Goal: Task Accomplishment & Management: Use online tool/utility

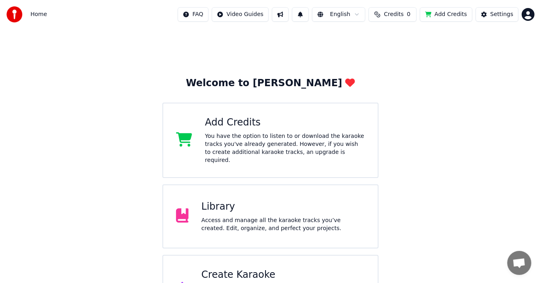
click at [215, 203] on div "Library" at bounding box center [283, 207] width 164 height 13
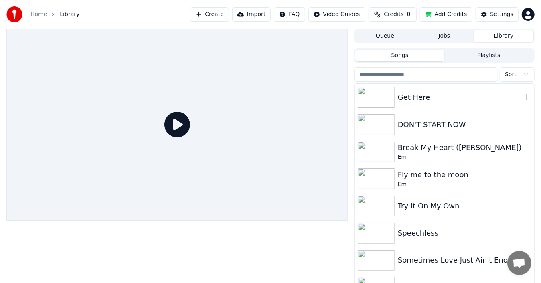
click at [383, 96] on img at bounding box center [376, 97] width 37 height 21
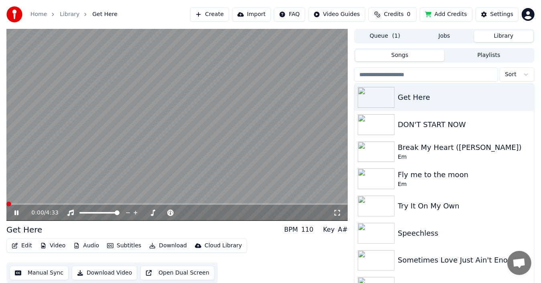
click at [6, 202] on span at bounding box center [8, 204] width 5 height 5
click at [6, 204] on span at bounding box center [8, 204] width 5 height 5
click at [16, 208] on div "0:02 / 4:33" at bounding box center [176, 213] width 341 height 16
click at [14, 212] on icon at bounding box center [22, 213] width 18 height 6
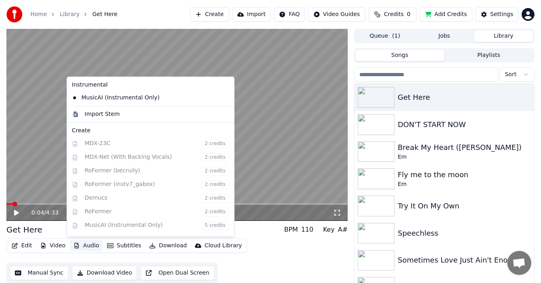
click at [83, 247] on button "Audio" at bounding box center [86, 245] width 32 height 11
click at [105, 116] on div "Import Stem" at bounding box center [102, 114] width 35 height 8
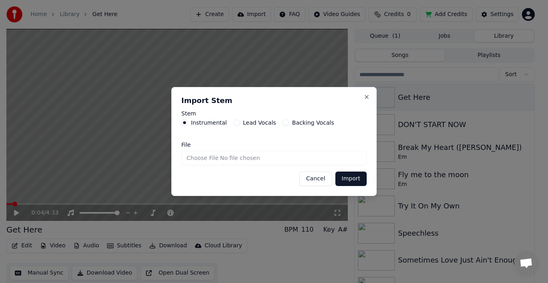
click at [247, 159] on input "File" at bounding box center [273, 158] width 185 height 14
type input "**********"
click at [348, 179] on button "Import" at bounding box center [350, 179] width 31 height 14
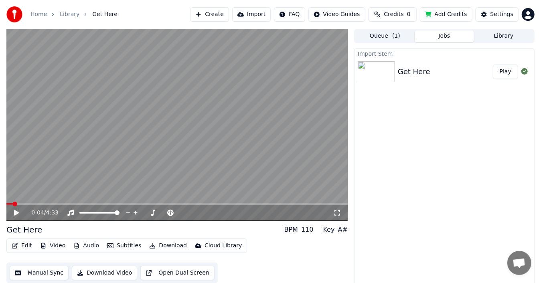
click at [507, 71] on button "Play" at bounding box center [505, 72] width 25 height 14
click at [15, 211] on icon at bounding box center [16, 213] width 4 height 5
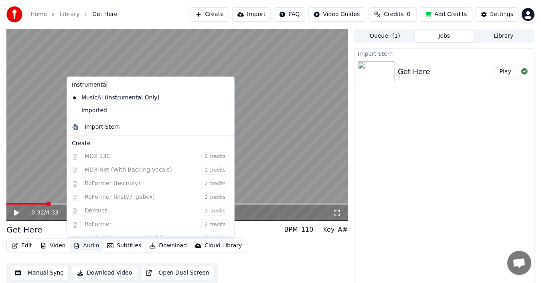
click at [87, 245] on button "Audio" at bounding box center [86, 245] width 32 height 11
click at [100, 108] on div "Imported" at bounding box center [145, 110] width 152 height 13
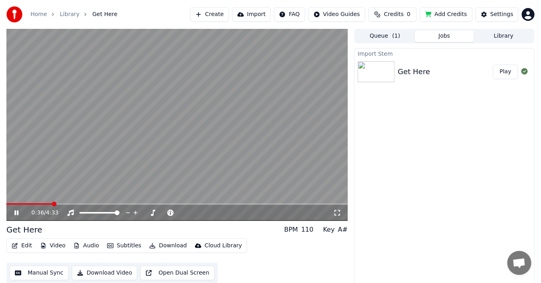
click at [18, 211] on icon at bounding box center [16, 213] width 4 height 5
click at [6, 203] on span at bounding box center [8, 204] width 5 height 5
click at [19, 211] on icon at bounding box center [22, 213] width 18 height 6
click at [37, 205] on div "0:35 / 4:33" at bounding box center [176, 213] width 341 height 16
click at [38, 203] on video at bounding box center [176, 125] width 341 height 192
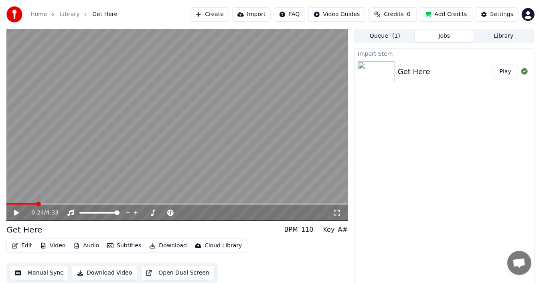
click at [36, 204] on span at bounding box center [38, 204] width 5 height 5
click at [17, 213] on icon at bounding box center [16, 213] width 5 height 6
click at [30, 202] on span at bounding box center [32, 204] width 5 height 5
click at [17, 211] on icon at bounding box center [22, 213] width 18 height 6
click at [6, 203] on span at bounding box center [8, 204] width 5 height 5
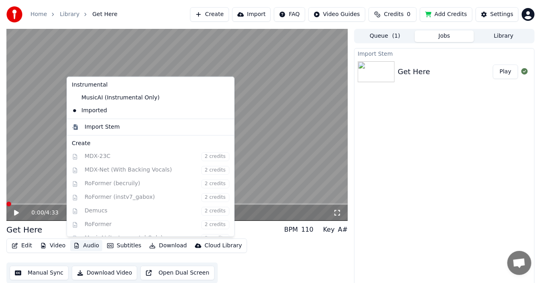
click at [88, 246] on button "Audio" at bounding box center [86, 245] width 32 height 11
click at [224, 111] on icon at bounding box center [227, 110] width 6 height 6
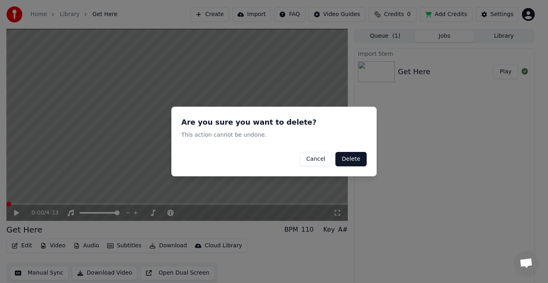
click at [345, 157] on button "Delete" at bounding box center [350, 159] width 31 height 14
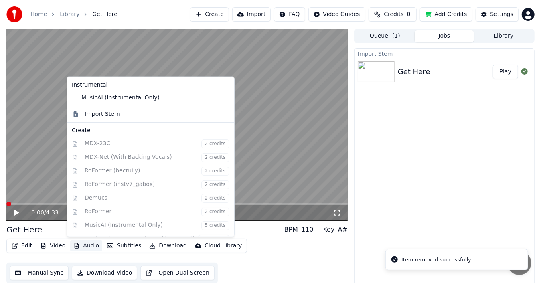
click at [83, 246] on button "Audio" at bounding box center [86, 245] width 32 height 11
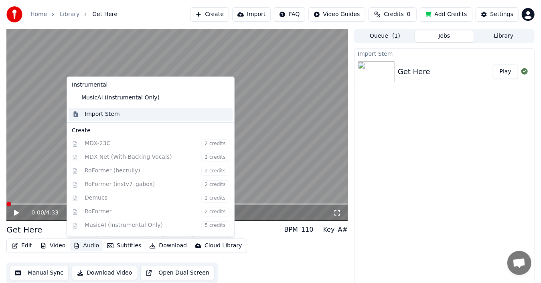
click at [105, 114] on div "Import Stem" at bounding box center [102, 114] width 35 height 8
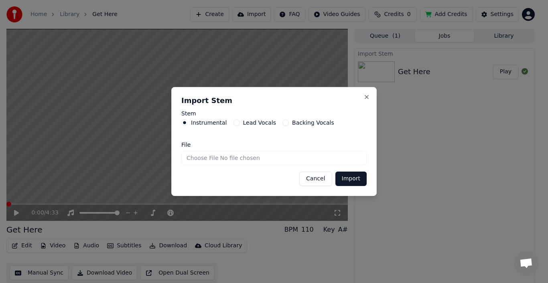
click at [199, 157] on input "File" at bounding box center [273, 158] width 185 height 14
type input "**********"
click at [351, 180] on button "Import" at bounding box center [350, 179] width 31 height 14
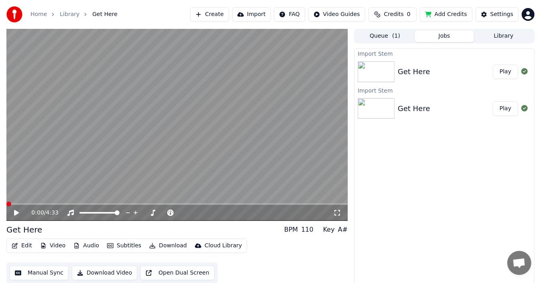
click at [506, 71] on button "Play" at bounding box center [505, 72] width 25 height 14
click at [91, 246] on button "Audio" at bounding box center [86, 245] width 32 height 11
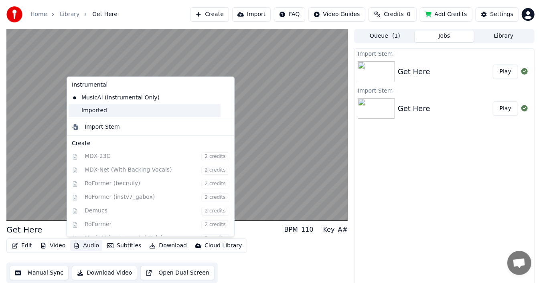
click at [96, 111] on div "Imported" at bounding box center [145, 110] width 152 height 13
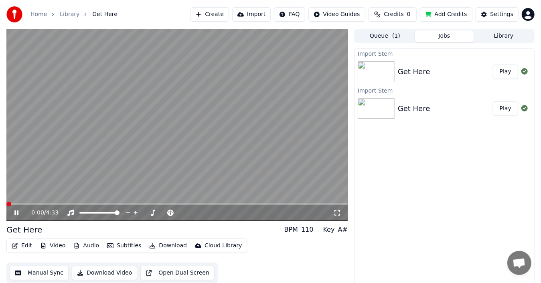
click at [6, 202] on span at bounding box center [8, 204] width 5 height 5
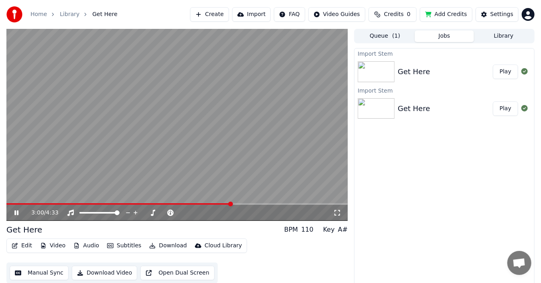
click at [18, 212] on icon at bounding box center [22, 213] width 18 height 6
click at [19, 211] on icon at bounding box center [22, 213] width 18 height 6
click at [62, 201] on video at bounding box center [176, 125] width 341 height 192
click at [59, 203] on span at bounding box center [138, 204] width 264 height 2
click at [19, 210] on icon at bounding box center [22, 213] width 18 height 6
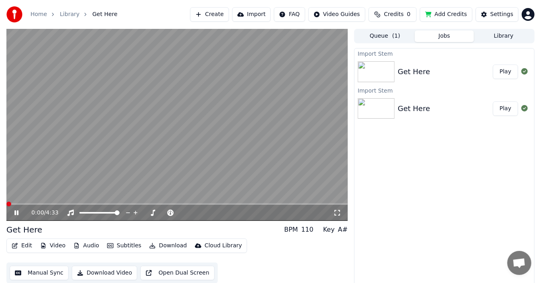
click at [6, 207] on span at bounding box center [8, 204] width 5 height 5
click at [17, 210] on icon at bounding box center [22, 213] width 18 height 6
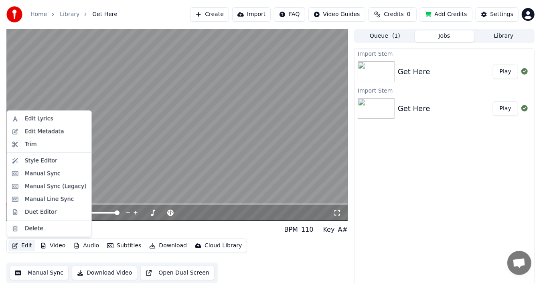
click at [25, 245] on button "Edit" at bounding box center [21, 245] width 27 height 11
click at [43, 117] on div "Edit Lyrics" at bounding box center [39, 119] width 28 height 8
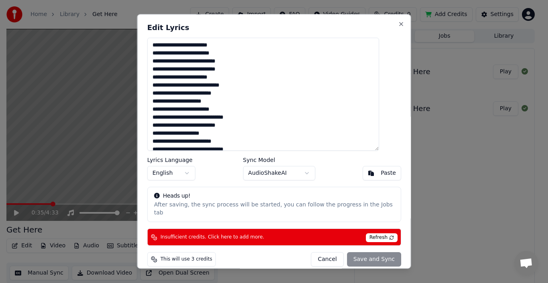
click at [266, 160] on label "Sync Model" at bounding box center [279, 161] width 72 height 6
click at [321, 253] on button "Cancel" at bounding box center [327, 260] width 32 height 14
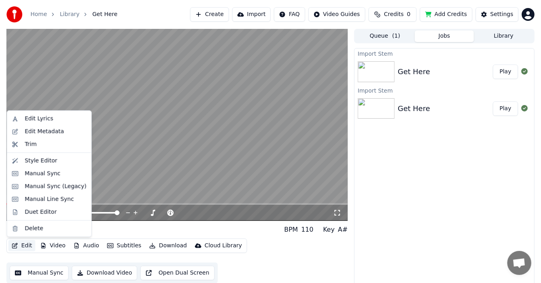
click at [26, 246] on button "Edit" at bounding box center [21, 245] width 27 height 11
click at [43, 173] on div "Manual Sync" at bounding box center [43, 174] width 36 height 8
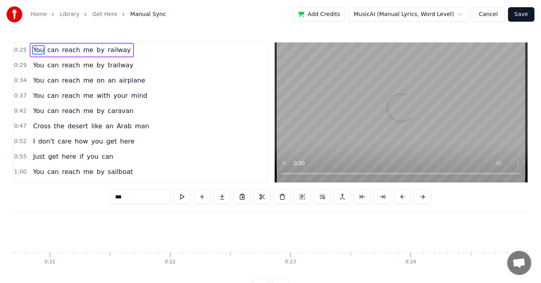
scroll to position [0, 2994]
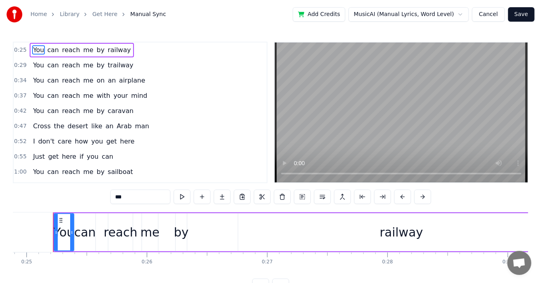
click at [20, 48] on span "0:25" at bounding box center [20, 50] width 12 height 8
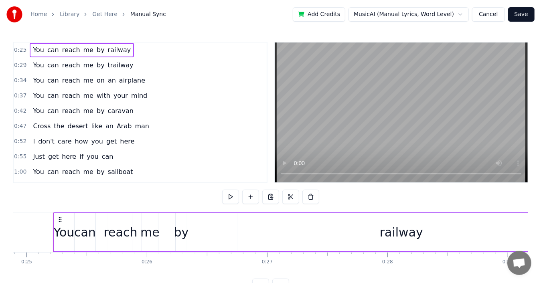
click at [20, 51] on span "0:25" at bounding box center [20, 50] width 12 height 8
click at [51, 253] on div at bounding box center [51, 254] width 0 height 2
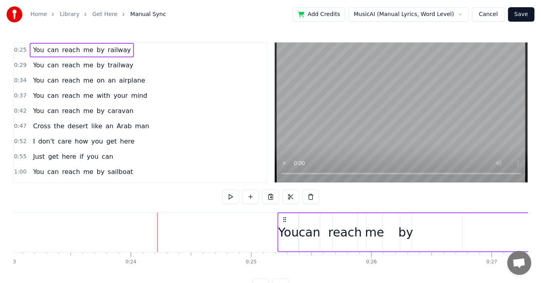
scroll to position [0, 2786]
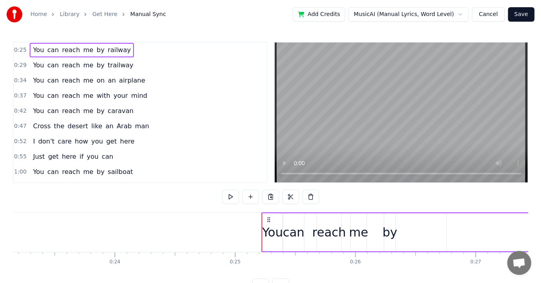
click at [269, 218] on icon at bounding box center [269, 220] width 6 height 6
click at [219, 197] on button at bounding box center [220, 197] width 17 height 14
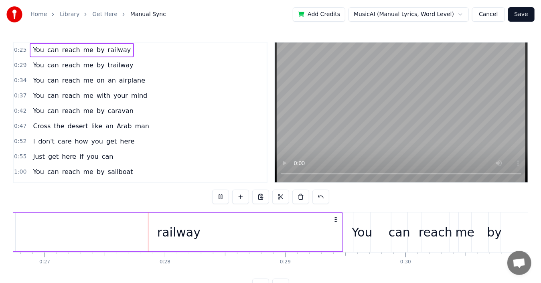
scroll to position [0, 3229]
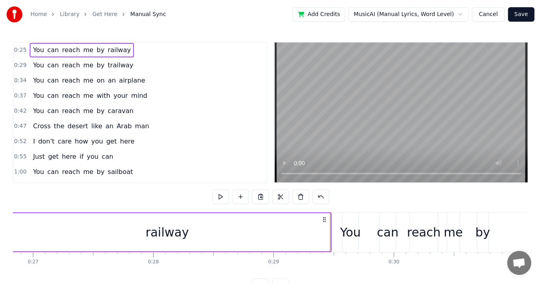
click at [493, 15] on button "Cancel" at bounding box center [488, 14] width 32 height 14
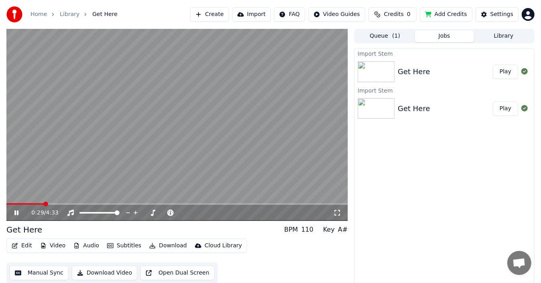
click at [18, 211] on icon at bounding box center [16, 213] width 4 height 5
click at [83, 247] on button "Audio" at bounding box center [86, 245] width 32 height 11
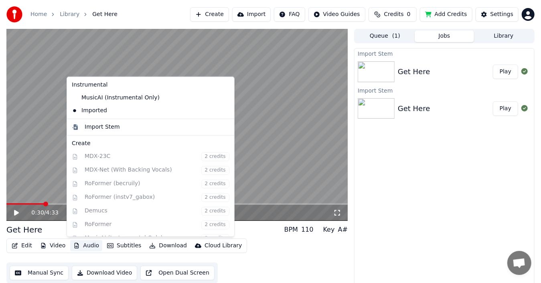
click at [224, 110] on icon at bounding box center [228, 110] width 9 height 6
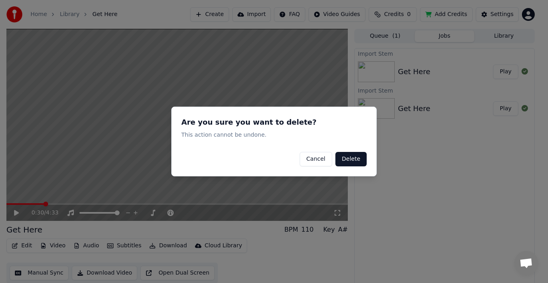
click at [349, 160] on button "Delete" at bounding box center [350, 159] width 31 height 14
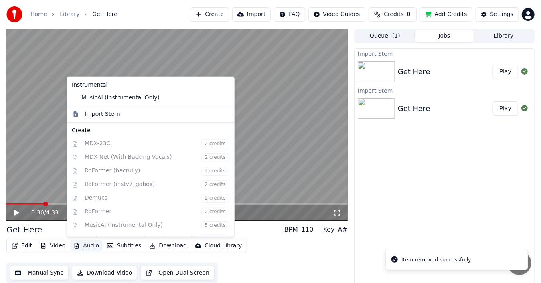
click at [87, 247] on button "Audio" at bounding box center [86, 245] width 32 height 11
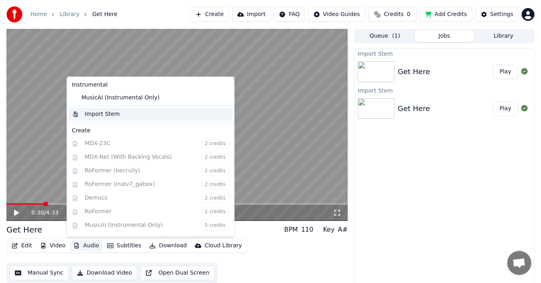
click at [106, 111] on div "Import Stem" at bounding box center [102, 114] width 35 height 8
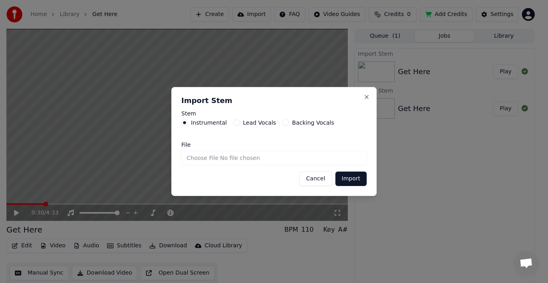
click at [196, 158] on input "File" at bounding box center [273, 158] width 185 height 14
type input "**********"
click at [347, 179] on button "Import" at bounding box center [350, 179] width 31 height 14
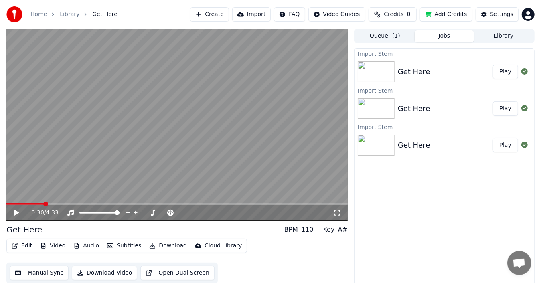
click at [501, 70] on button "Play" at bounding box center [505, 72] width 25 height 14
click at [18, 210] on icon at bounding box center [22, 213] width 18 height 6
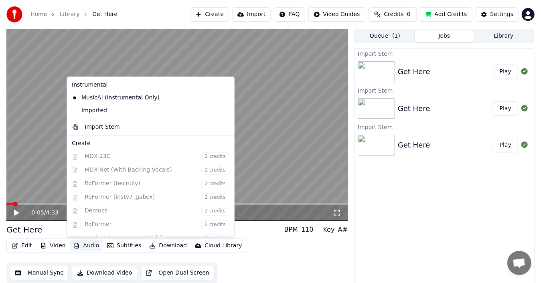
click at [77, 246] on icon "button" at bounding box center [76, 246] width 6 height 6
click at [93, 111] on div "Imported" at bounding box center [145, 110] width 152 height 13
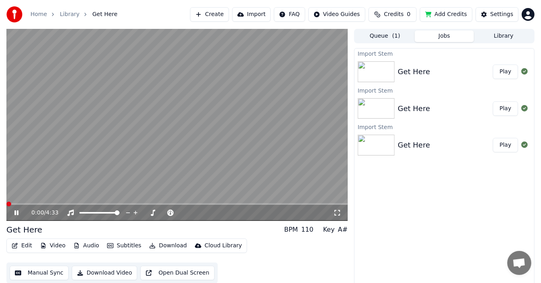
click at [6, 207] on span at bounding box center [8, 204] width 5 height 5
click at [279, 179] on video at bounding box center [176, 125] width 341 height 192
click at [370, 111] on img at bounding box center [376, 108] width 37 height 21
click at [506, 107] on button "Play" at bounding box center [505, 108] width 25 height 14
click at [18, 210] on icon at bounding box center [22, 213] width 18 height 6
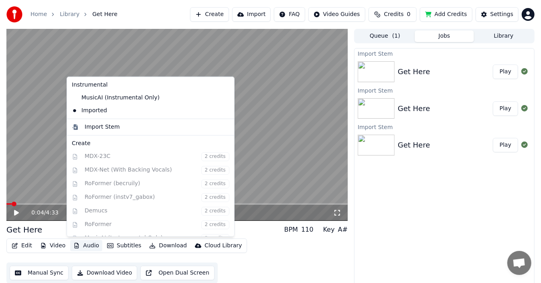
click at [84, 245] on button "Audio" at bounding box center [86, 245] width 32 height 11
drag, startPoint x: 417, startPoint y: 228, endPoint x: 420, endPoint y: 219, distance: 9.1
click at [417, 225] on div "Import Stem Get Here Play Import Stem Get Here Play Import Stem Get Here Play" at bounding box center [444, 168] width 180 height 241
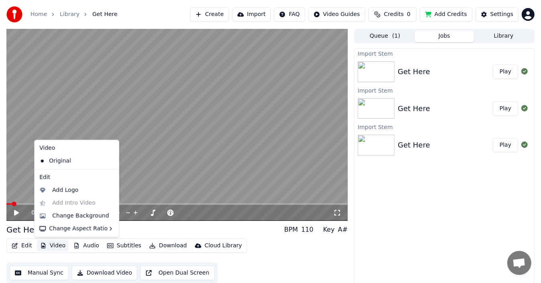
click at [51, 247] on button "Video" at bounding box center [53, 245] width 32 height 11
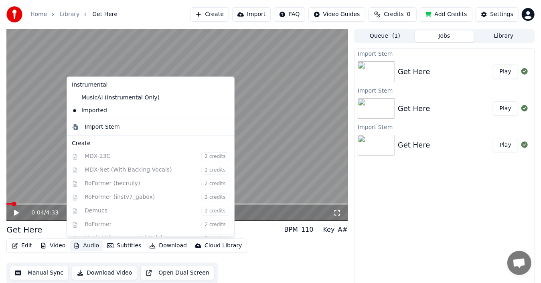
click at [224, 109] on icon at bounding box center [228, 110] width 9 height 6
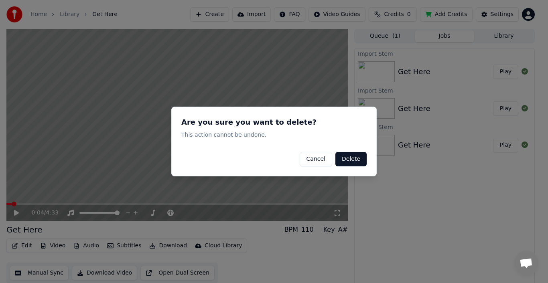
click at [350, 158] on button "Delete" at bounding box center [350, 159] width 31 height 14
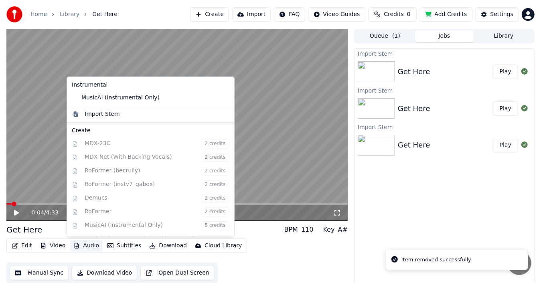
click at [83, 247] on button "Audio" at bounding box center [86, 245] width 32 height 11
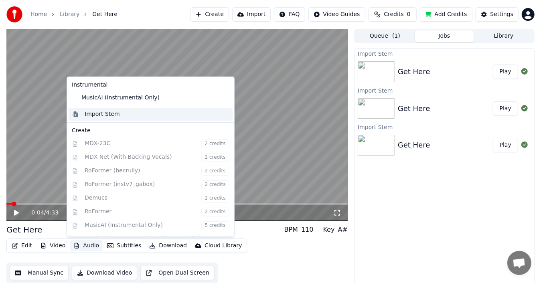
click at [109, 117] on div "Import Stem" at bounding box center [102, 114] width 35 height 8
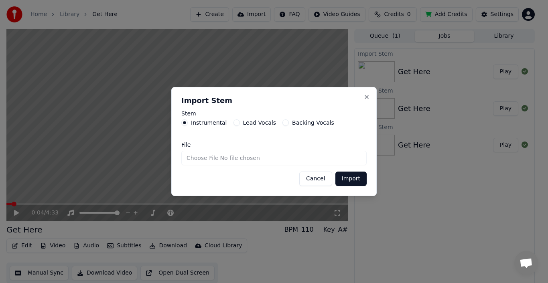
click at [222, 159] on input "File" at bounding box center [273, 158] width 185 height 14
type input "**********"
click at [350, 178] on button "Import" at bounding box center [350, 179] width 31 height 14
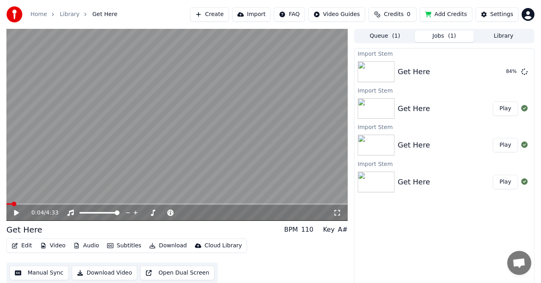
click at [470, 239] on div "Import Stem Get Here 84 % Import Stem Get Here Play Import Stem Get Here Play I…" at bounding box center [444, 168] width 180 height 241
click at [504, 72] on button "Play" at bounding box center [505, 72] width 25 height 14
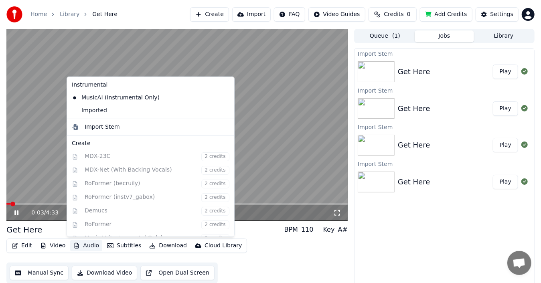
click at [79, 247] on button "Audio" at bounding box center [86, 245] width 32 height 11
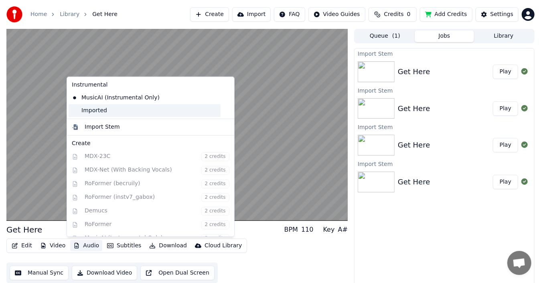
click at [111, 111] on div "Imported" at bounding box center [145, 110] width 152 height 13
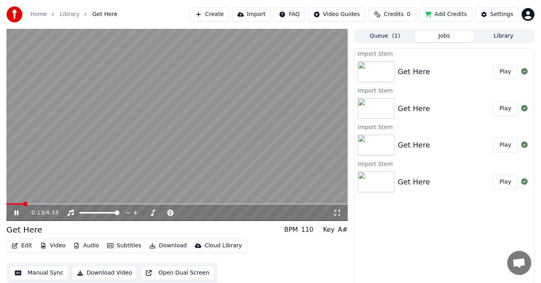
click at [15, 213] on icon at bounding box center [16, 213] width 4 height 5
click at [6, 205] on span at bounding box center [8, 204] width 5 height 5
click at [18, 213] on icon at bounding box center [16, 213] width 5 height 6
click at [310, 231] on div "110" at bounding box center [307, 230] width 12 height 10
click at [18, 212] on icon at bounding box center [16, 213] width 4 height 5
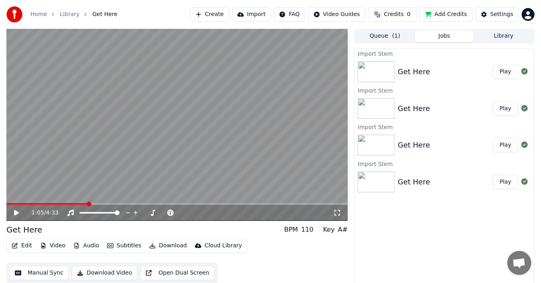
click at [464, 178] on div "Get Here" at bounding box center [445, 181] width 95 height 11
click at [502, 182] on button "Play" at bounding box center [505, 182] width 25 height 14
click at [184, 203] on video at bounding box center [176, 125] width 341 height 192
click at [197, 207] on span at bounding box center [197, 204] width 5 height 5
